Goal: Information Seeking & Learning: Learn about a topic

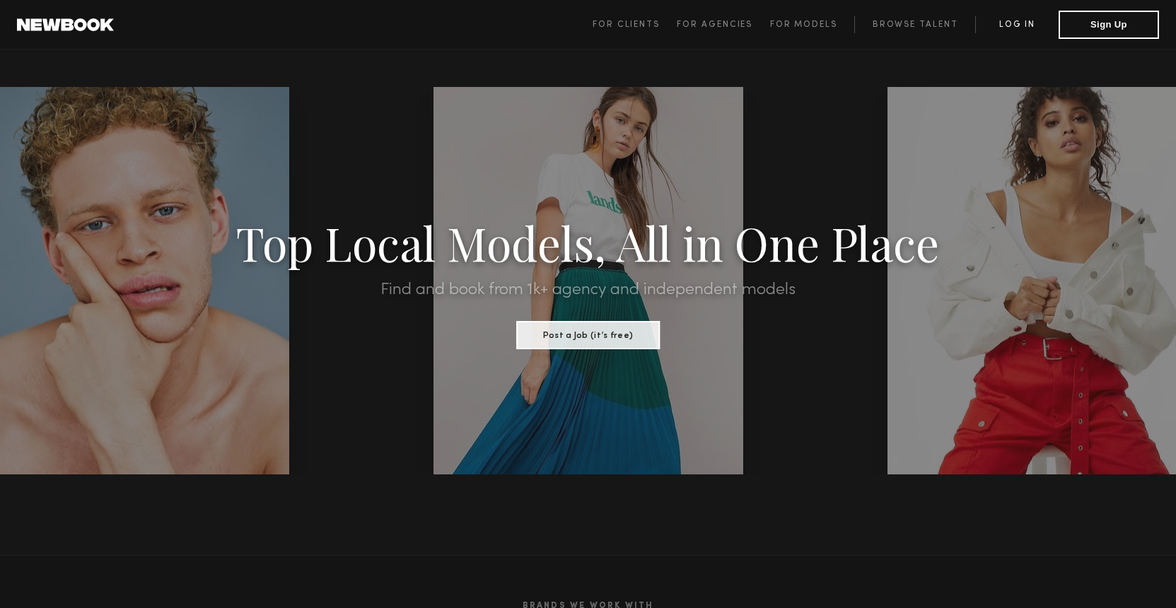
click at [1026, 25] on link "Log in" at bounding box center [1016, 24] width 83 height 17
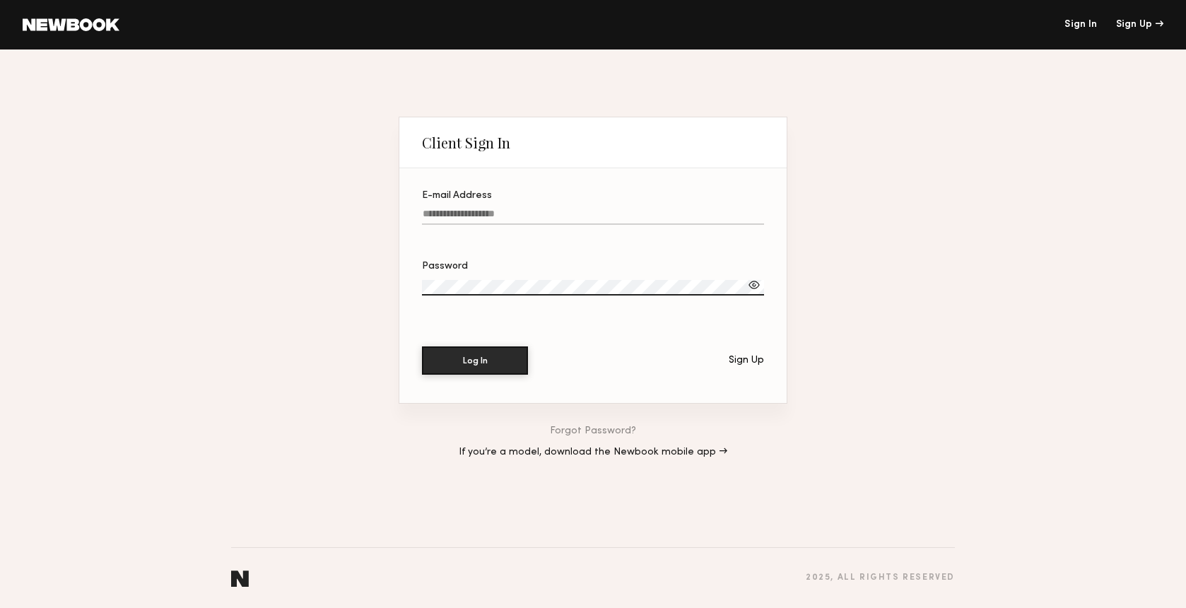
click at [502, 213] on input "E-mail Address" at bounding box center [593, 217] width 342 height 16
click at [497, 214] on input "E-mail Address Required" at bounding box center [593, 217] width 342 height 16
click at [486, 215] on input "E-mail Address Required" at bounding box center [593, 217] width 342 height 16
type input "**********"
click at [547, 274] on label "Password" at bounding box center [593, 286] width 342 height 48
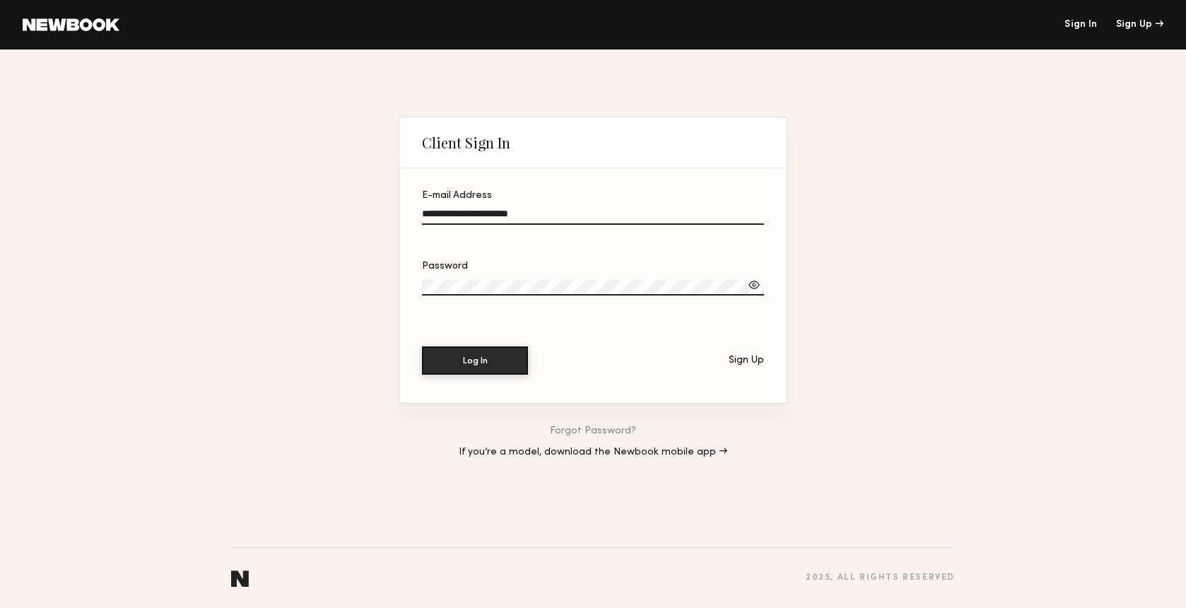
click at [422, 346] on button "Log In" at bounding box center [475, 360] width 106 height 28
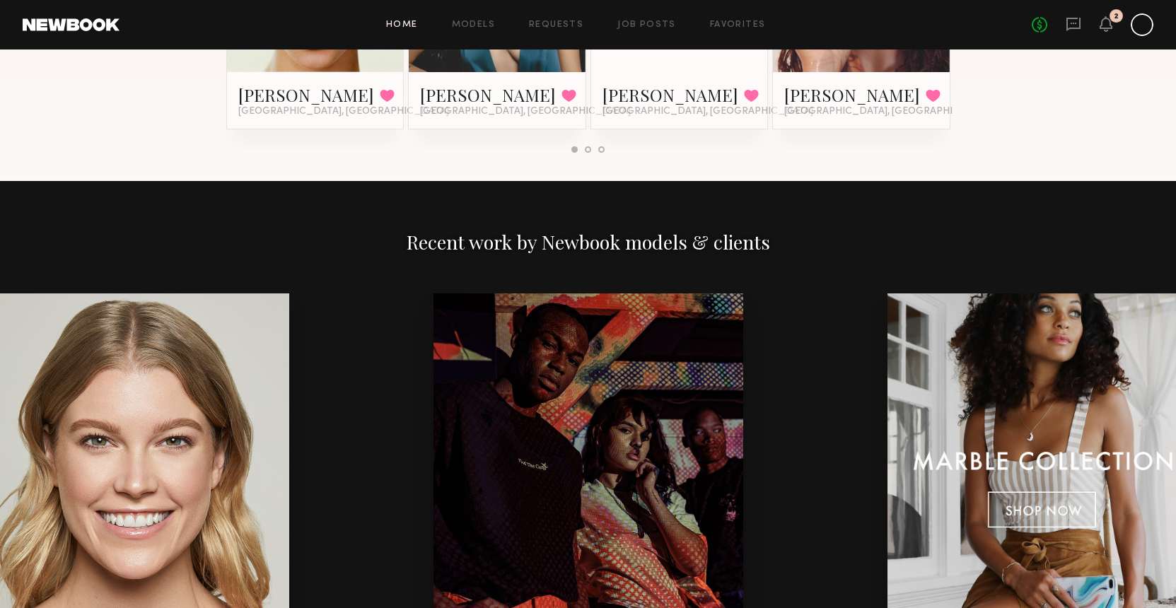
scroll to position [1965, 0]
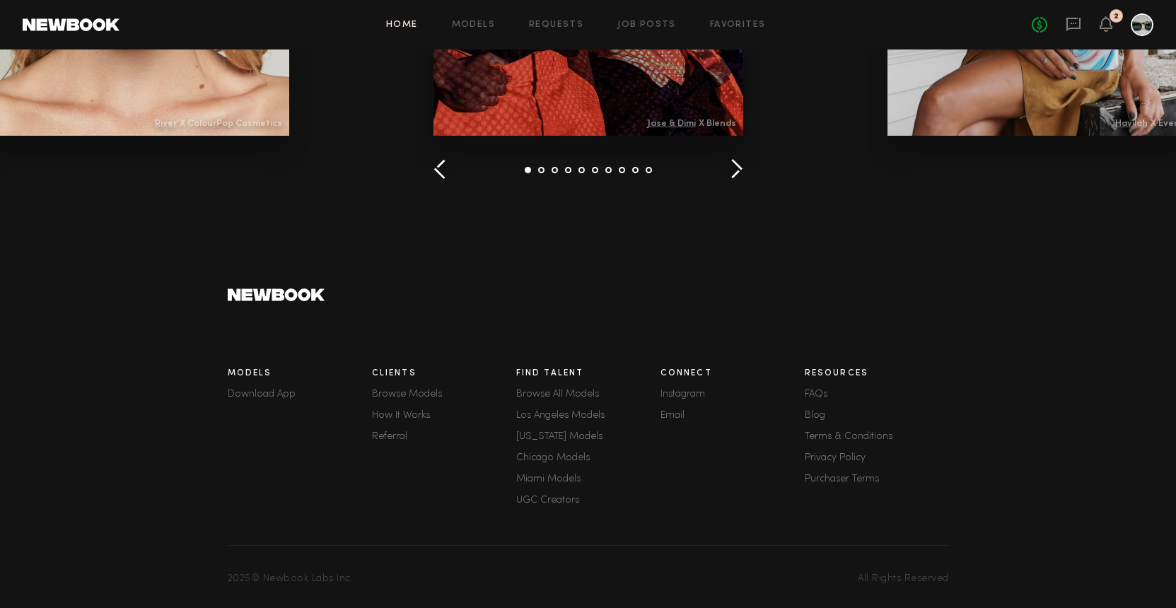
click at [845, 433] on link "Terms & Conditions" at bounding box center [877, 437] width 144 height 10
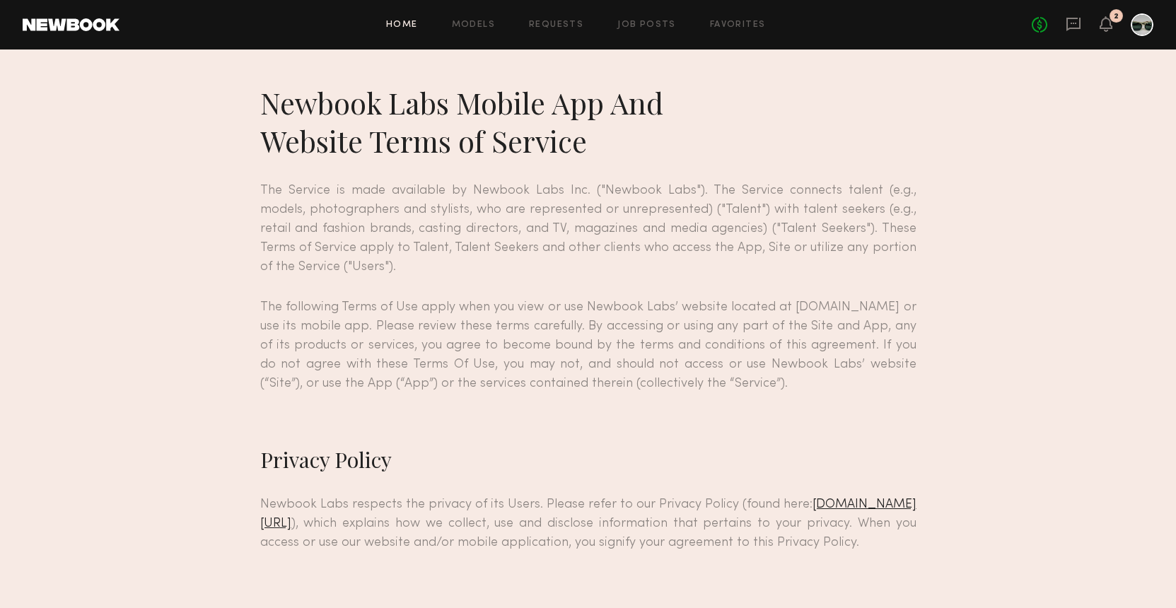
click at [409, 21] on link "Home" at bounding box center [402, 25] width 32 height 9
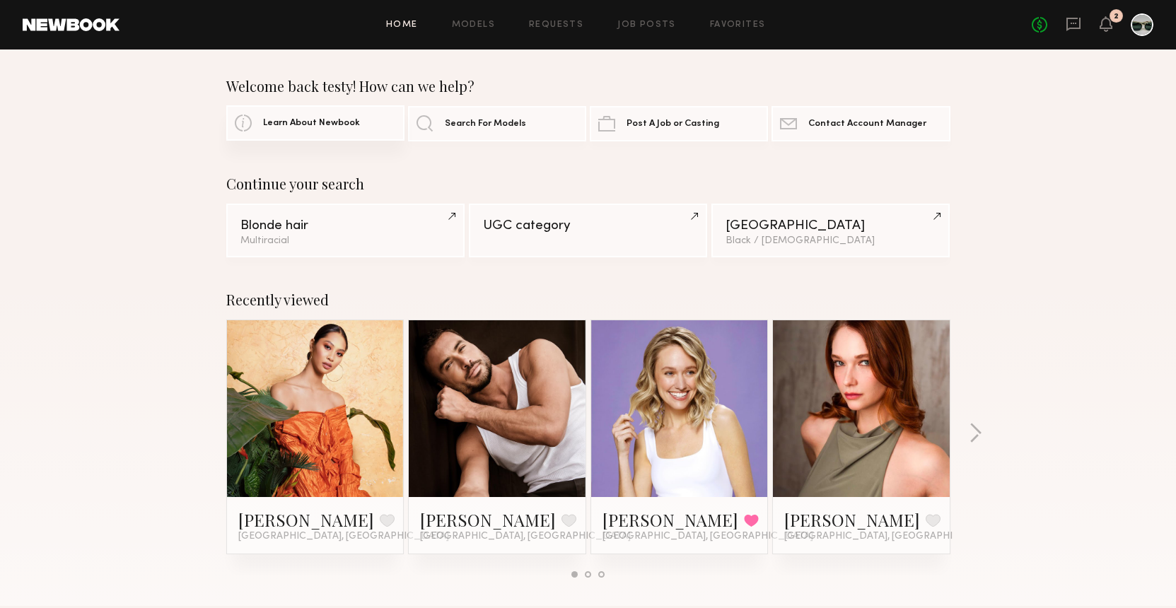
click at [322, 125] on span "Learn About Newbook" at bounding box center [311, 123] width 97 height 9
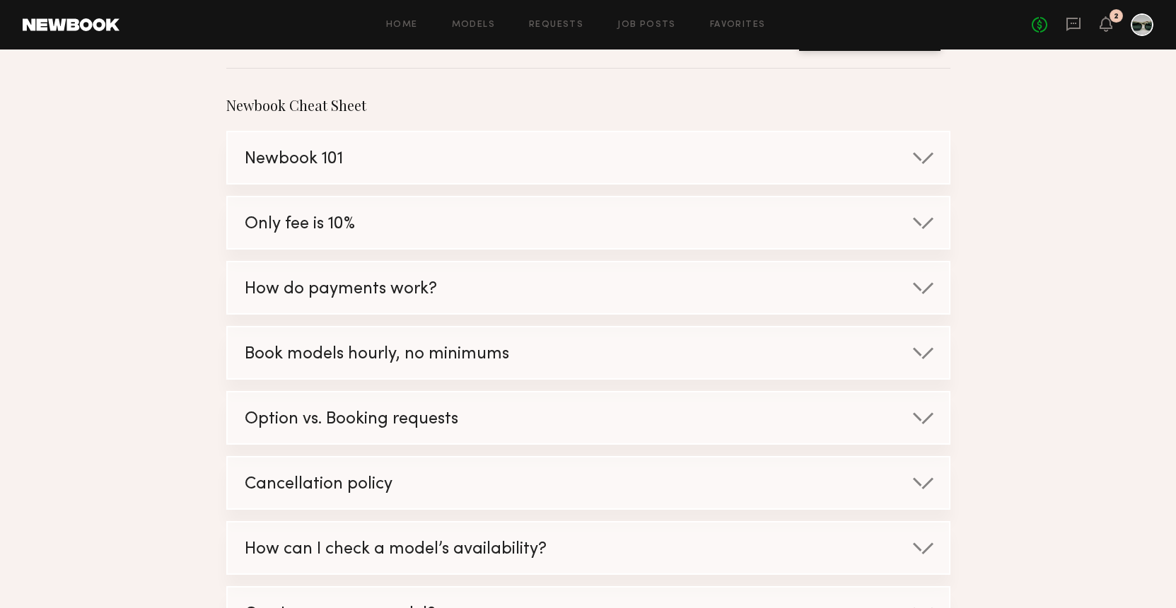
scroll to position [165, 0]
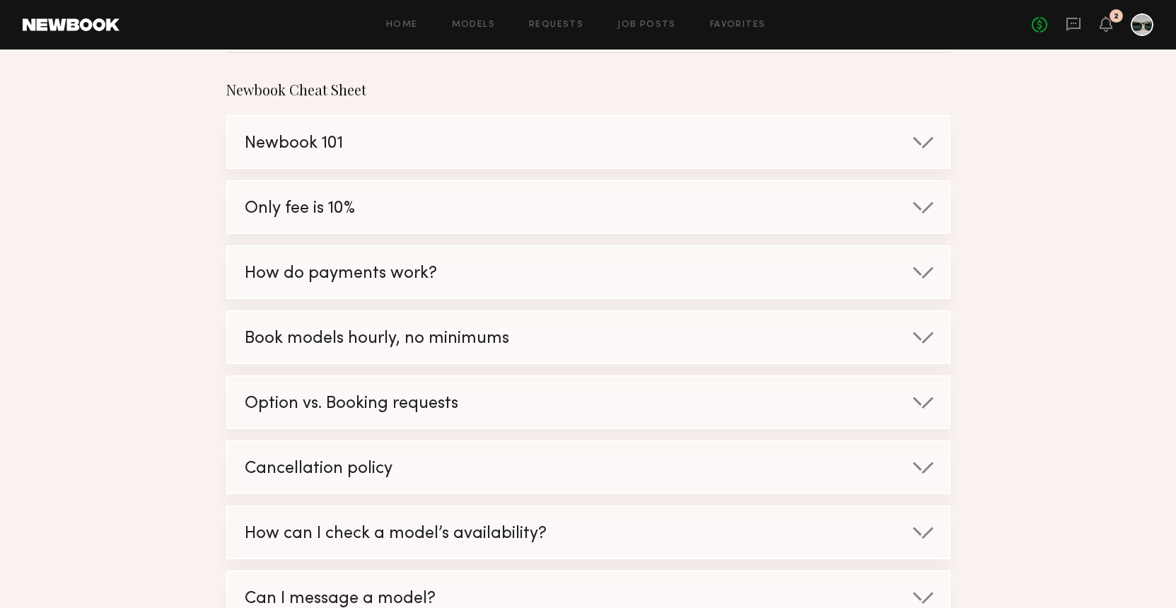
click at [464, 334] on span "Book models hourly, no minimums" at bounding box center [377, 339] width 264 height 16
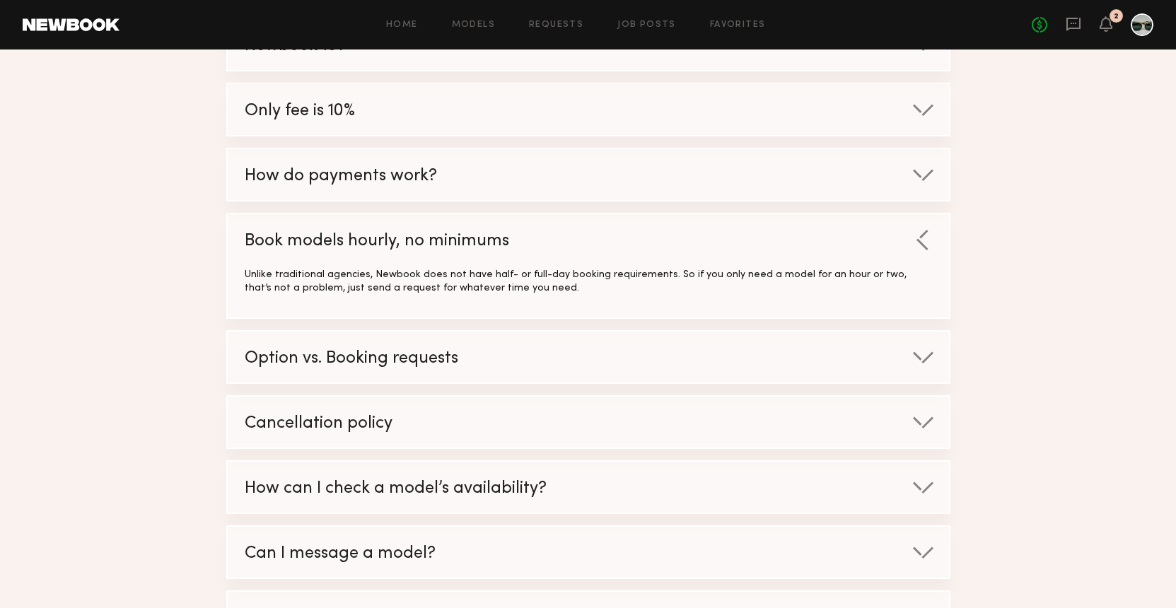
scroll to position [276, 0]
